Goal: Check status: Check status

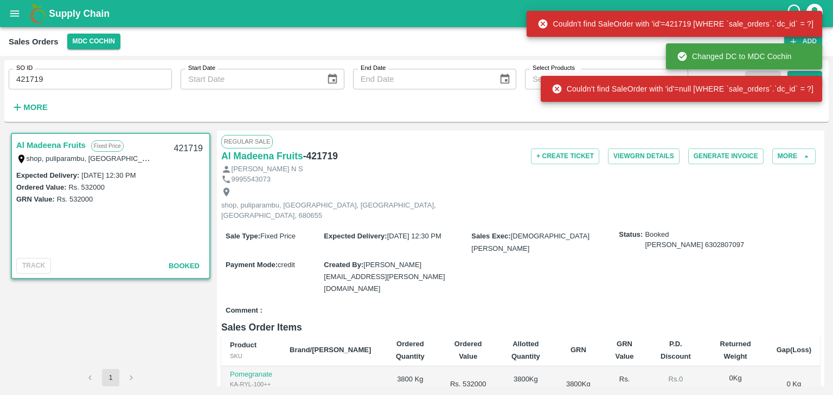
scroll to position [133, 0]
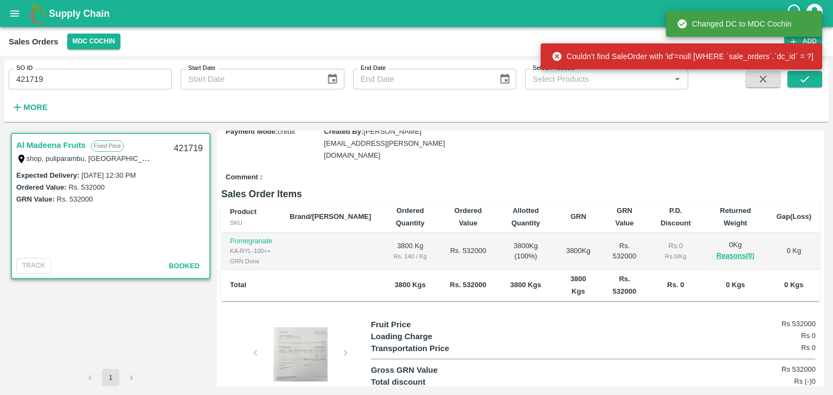
click at [291, 327] on div at bounding box center [300, 354] width 81 height 54
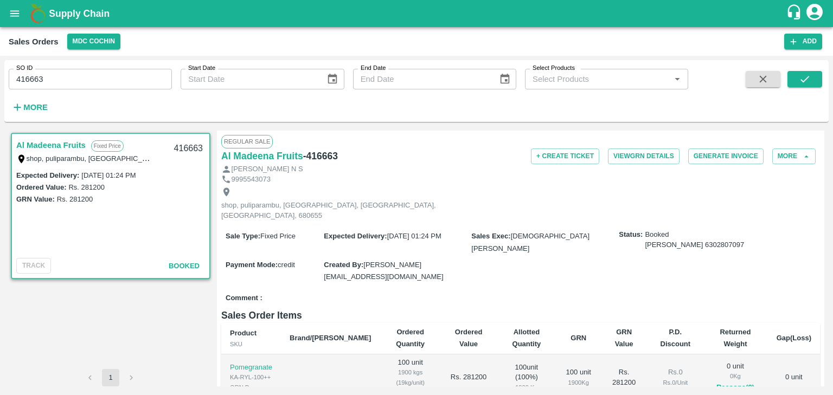
scroll to position [143, 0]
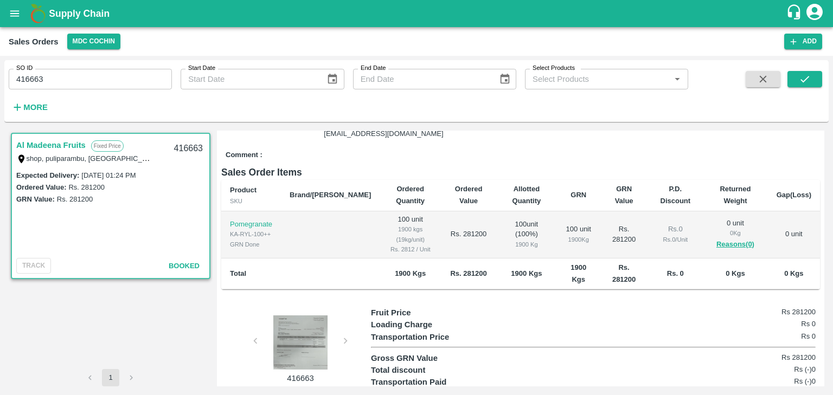
click at [294, 319] on div at bounding box center [300, 343] width 81 height 54
